Goal: Find specific page/section

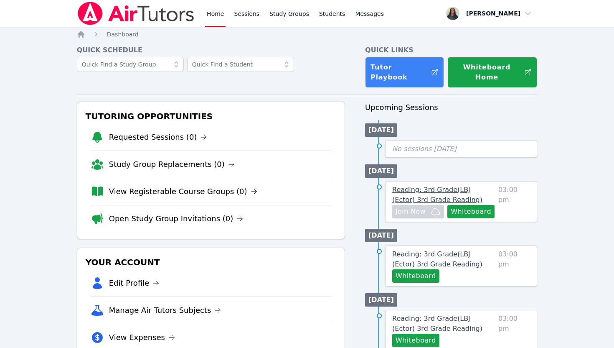
click at [406, 186] on span "Reading: 3rd Grade ( LBJ (Ector) 3rd Grade Reading )" at bounding box center [438, 195] width 90 height 18
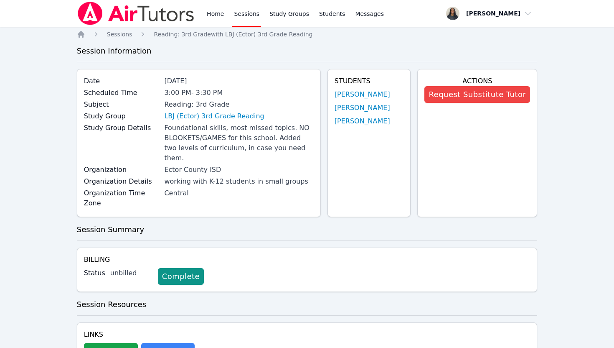
click at [247, 115] on link "LBJ (Ector) 3rd Grade Reading" at bounding box center [214, 116] width 100 height 10
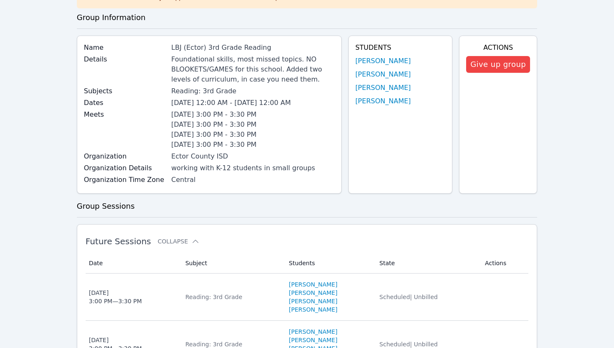
scroll to position [72, 0]
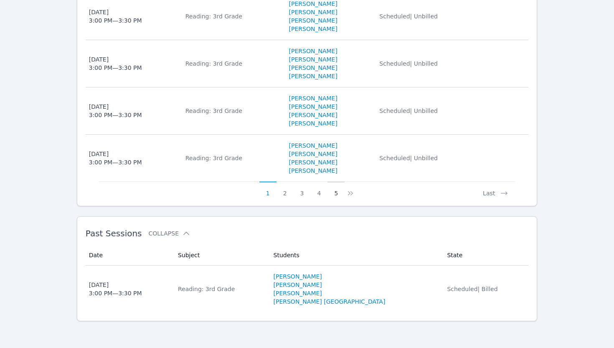
click at [336, 194] on button "5" at bounding box center [336, 189] width 17 height 16
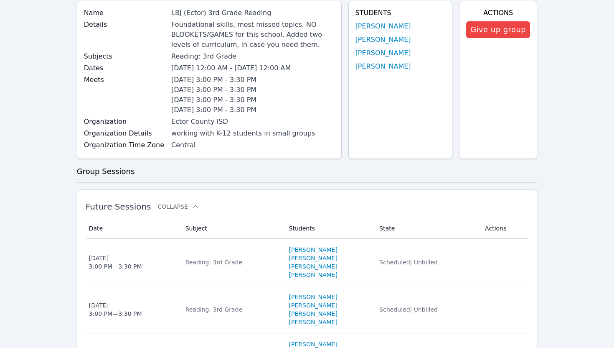
scroll to position [631, 0]
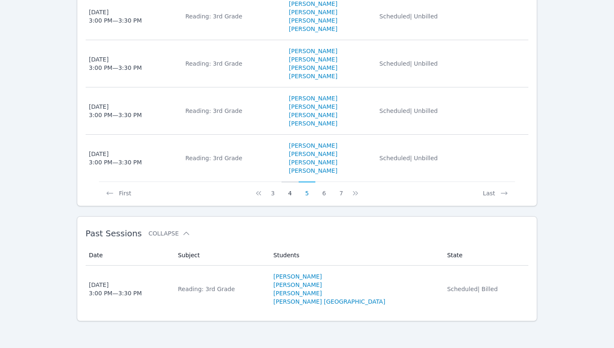
click at [293, 193] on button "4" at bounding box center [290, 189] width 17 height 16
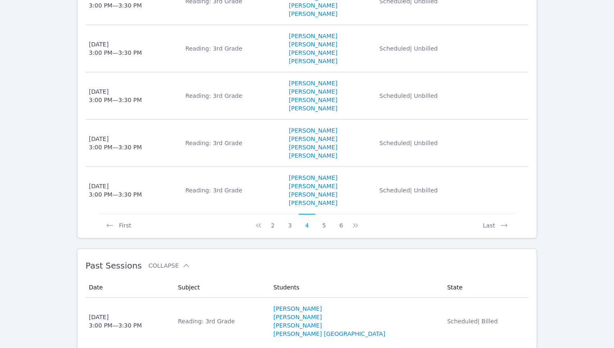
scroll to position [593, 0]
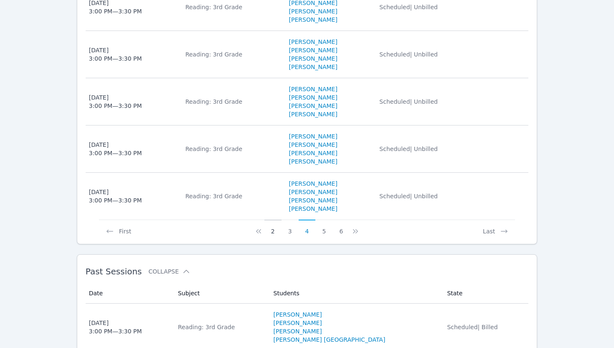
click at [277, 232] on button "2" at bounding box center [273, 227] width 17 height 16
click at [257, 231] on icon at bounding box center [258, 231] width 5 height 4
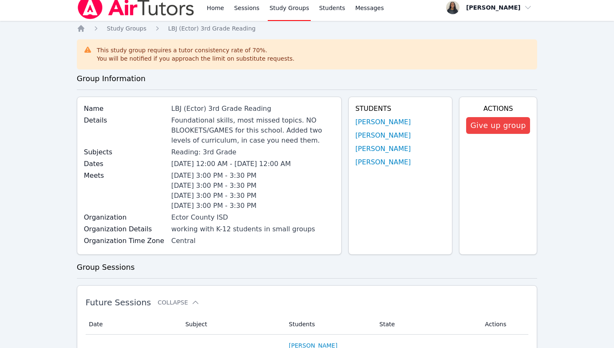
scroll to position [0, 0]
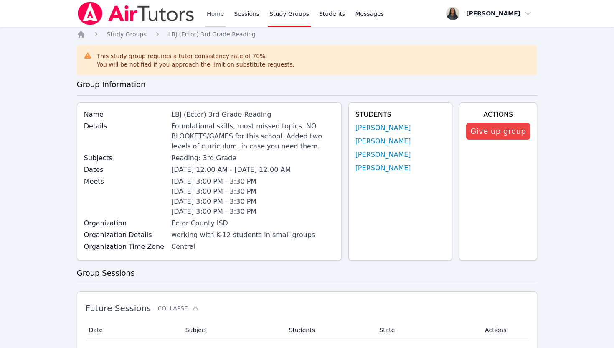
click at [212, 10] on link "Home" at bounding box center [215, 13] width 20 height 27
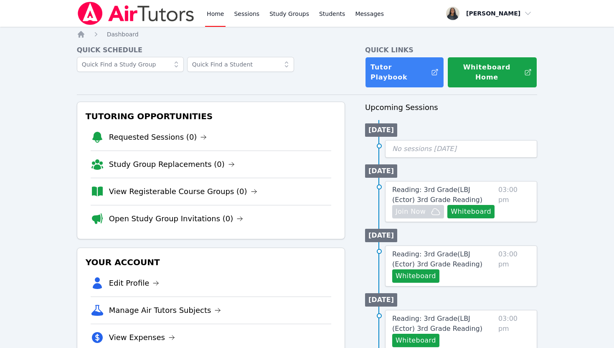
click at [410, 145] on span "No sessions [DATE]" at bounding box center [425, 149] width 64 height 8
click at [339, 57] on div at bounding box center [211, 67] width 268 height 20
